Goal: Transaction & Acquisition: Purchase product/service

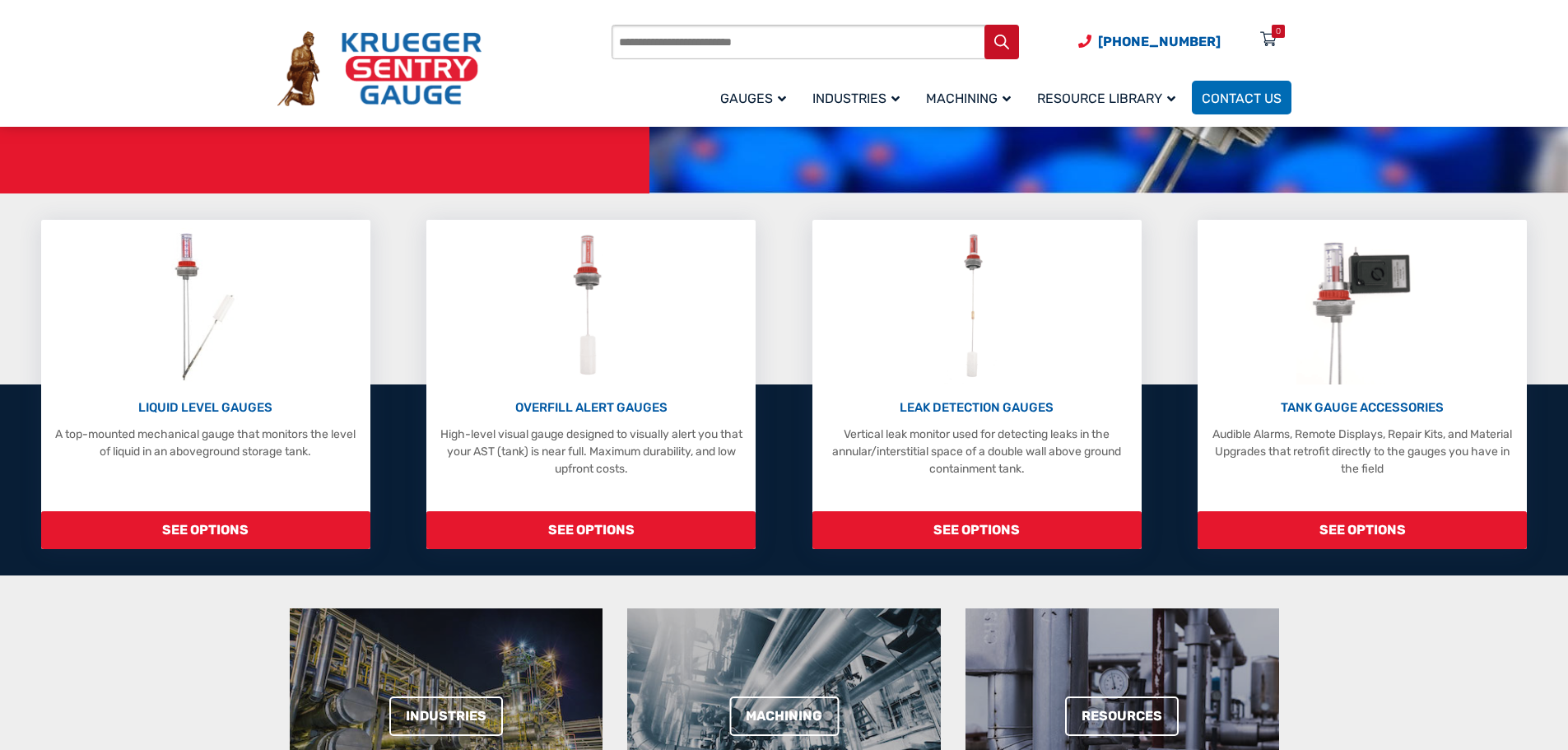
scroll to position [329, 0]
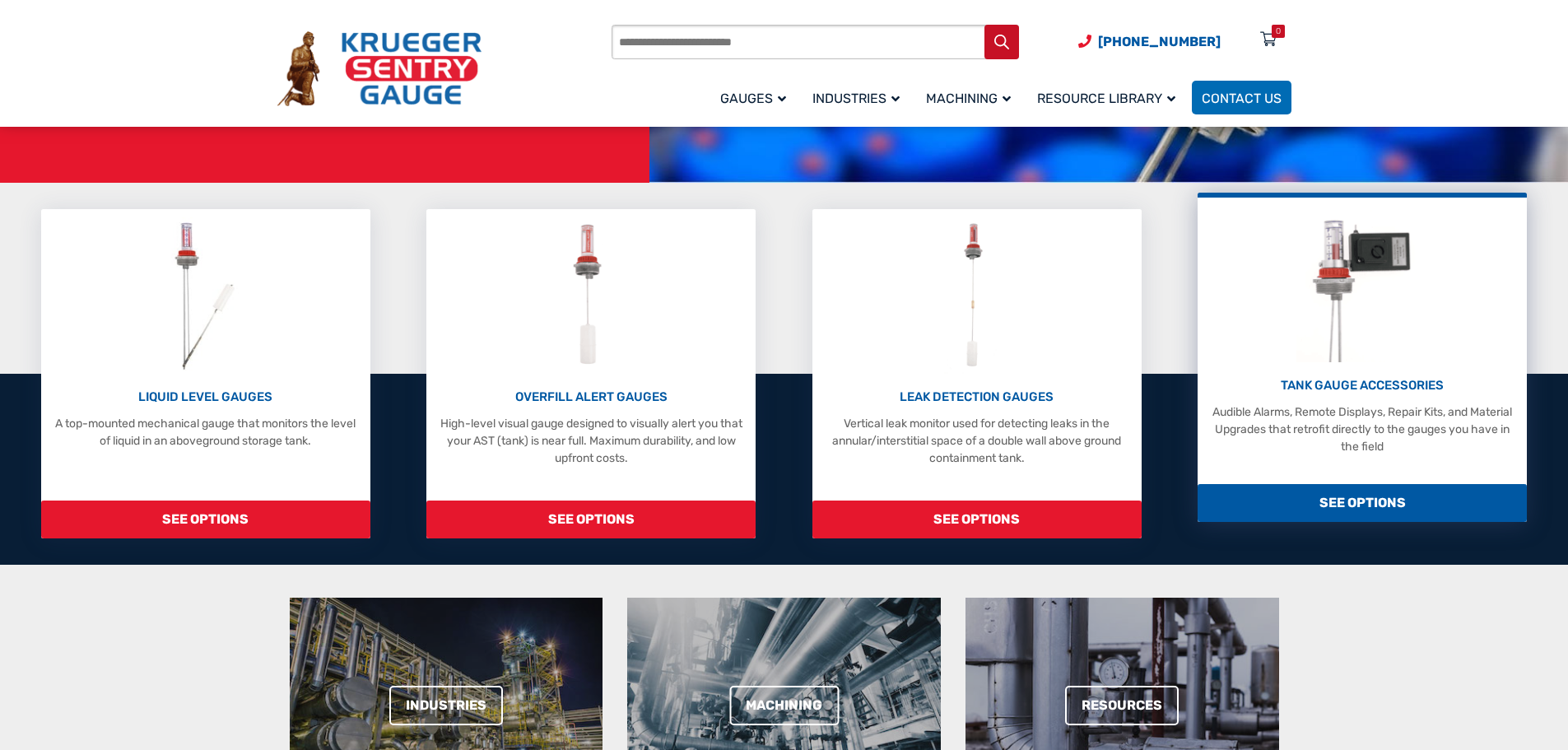
click at [1343, 306] on img at bounding box center [1362, 284] width 133 height 157
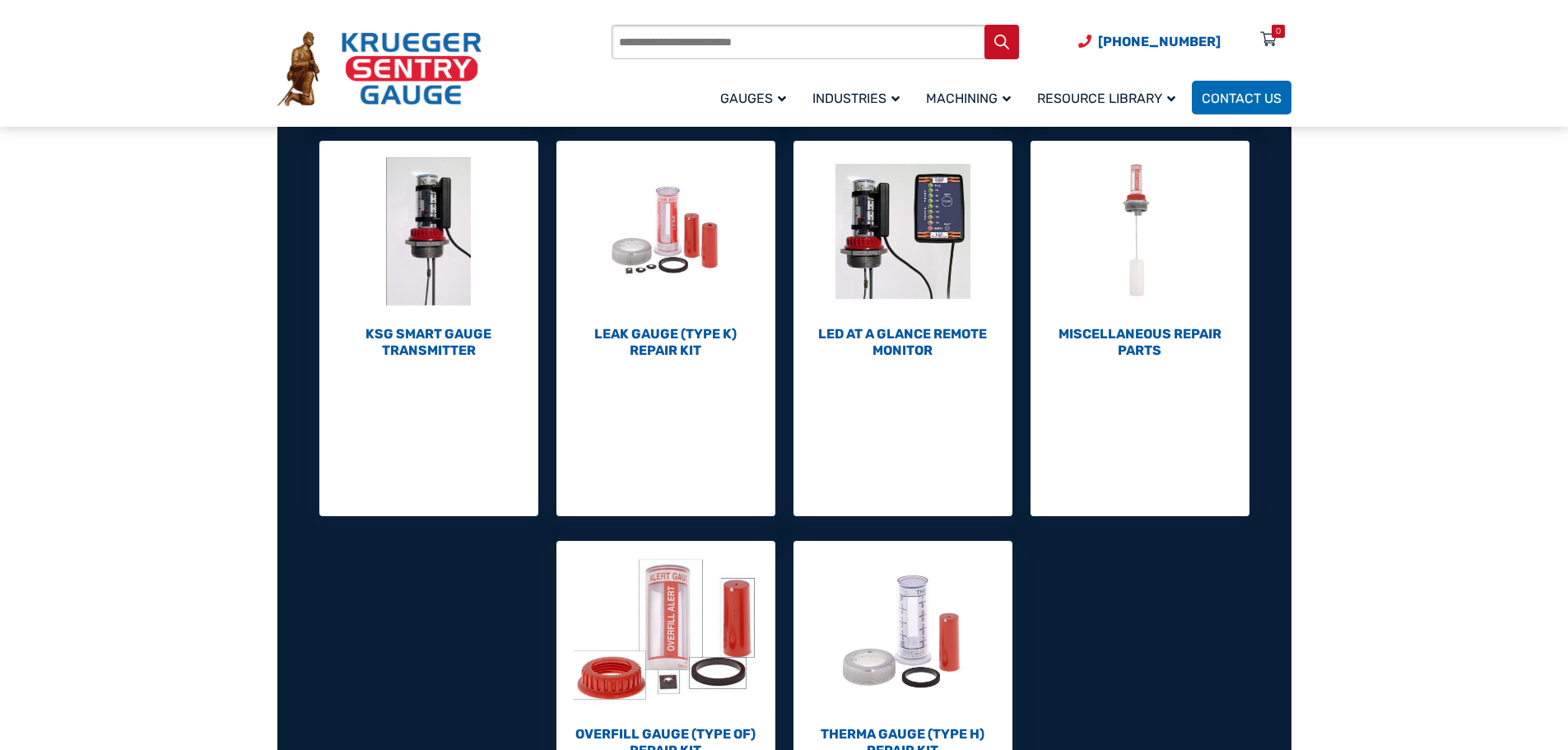
scroll to position [658, 0]
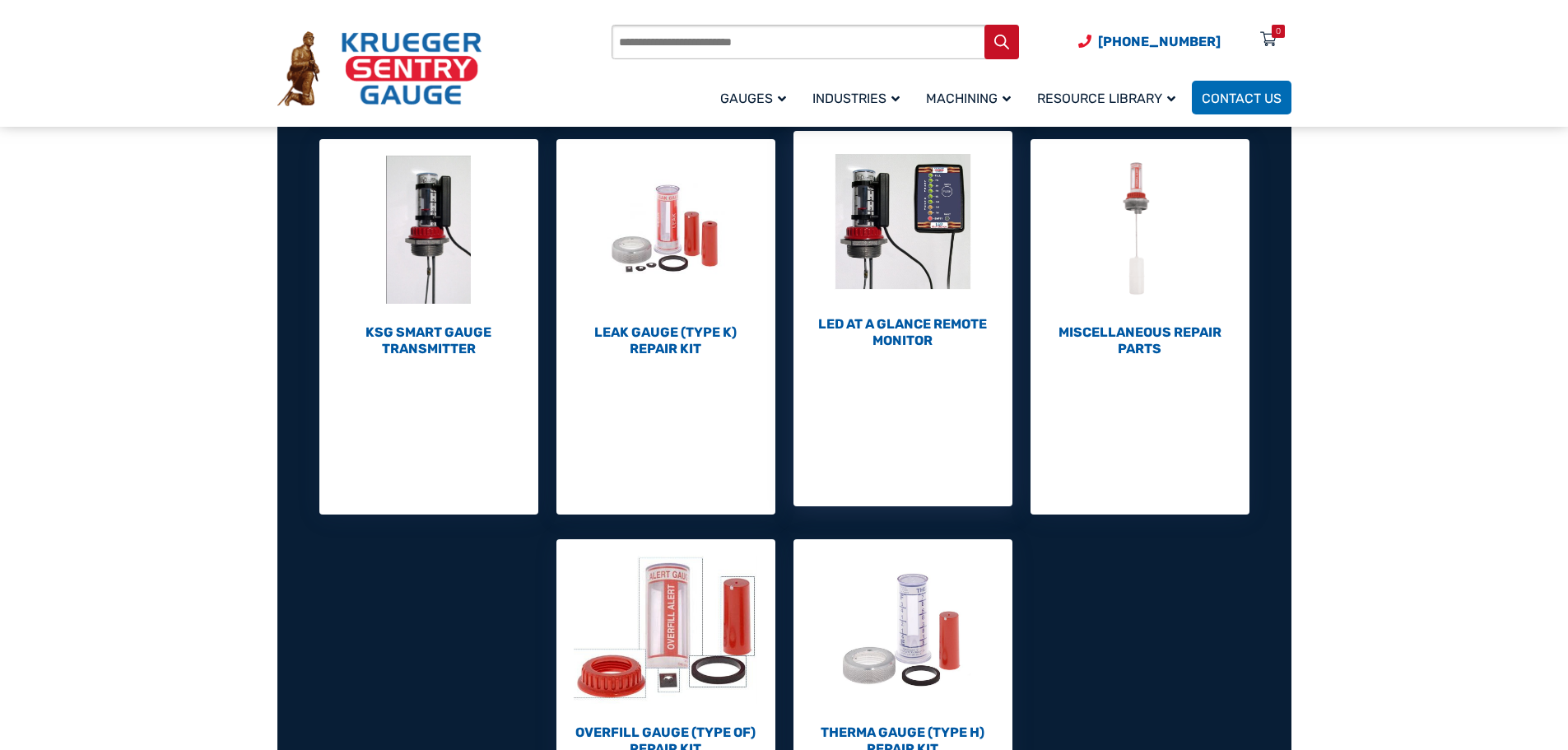
click at [922, 252] on img "Visit product category LED At A Glance Remote Monitor" at bounding box center [903, 222] width 219 height 181
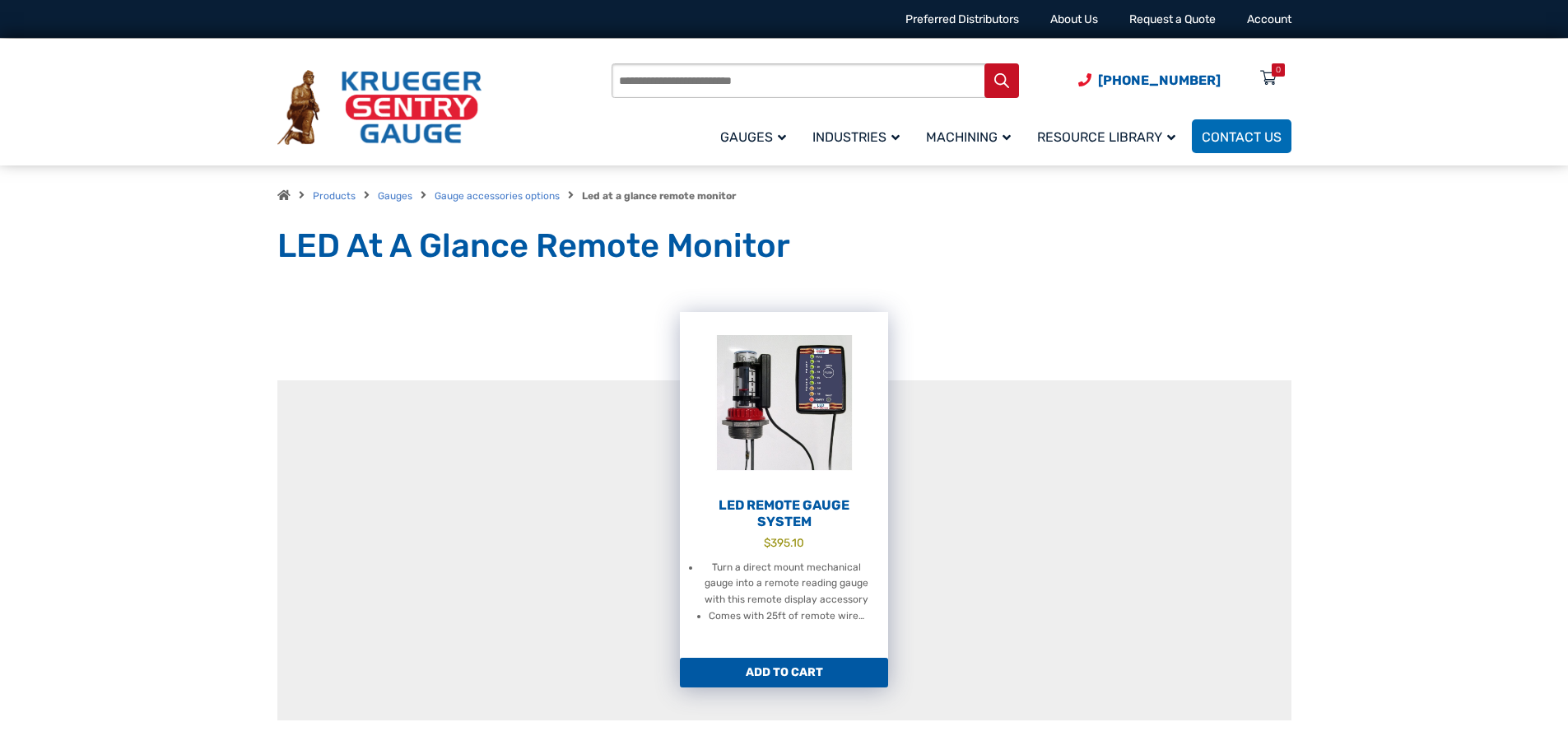
click at [817, 393] on img at bounding box center [784, 403] width 209 height 181
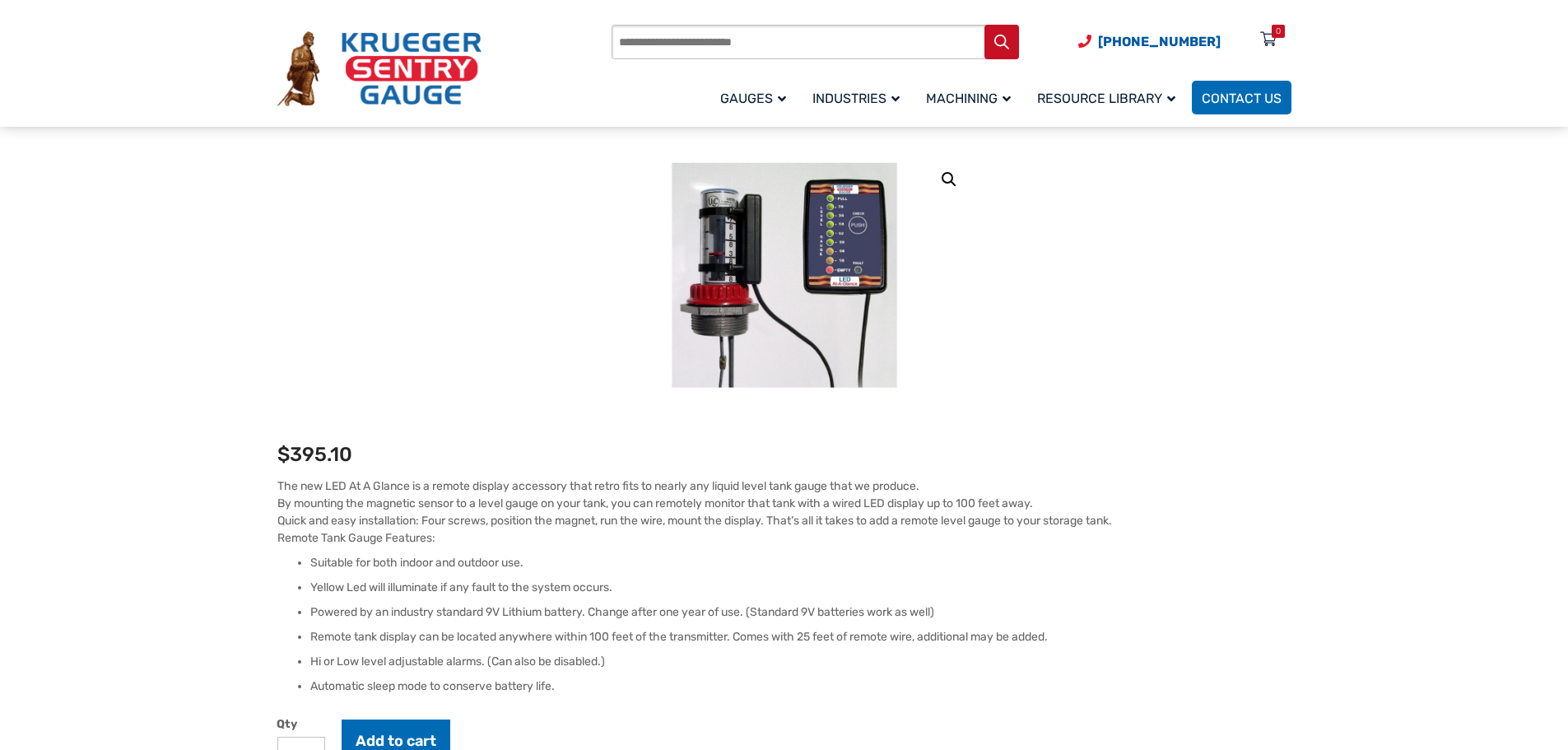
scroll to position [165, 0]
drag, startPoint x: 113, startPoint y: 24, endPoint x: 162, endPoint y: 363, distance: 342.5
click at [162, 363] on section "🔍 LED Remote Gauge System $ 395.10 The new LED At A Glance is a remote display …" at bounding box center [784, 729] width 1568 height 1158
